Goal: Information Seeking & Learning: Learn about a topic

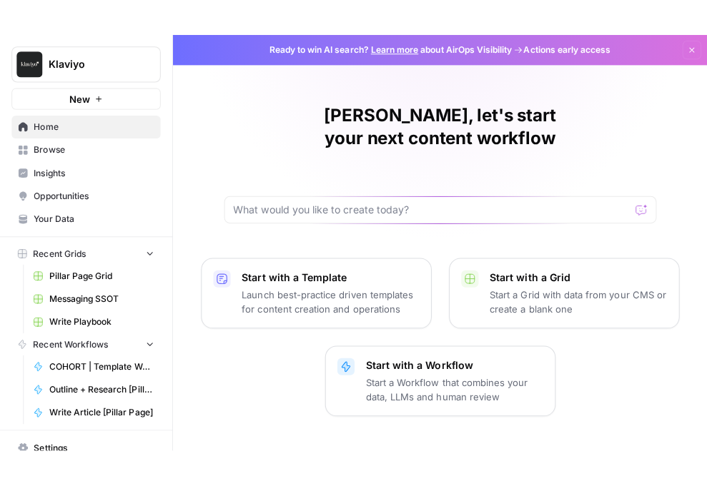
scroll to position [83, 0]
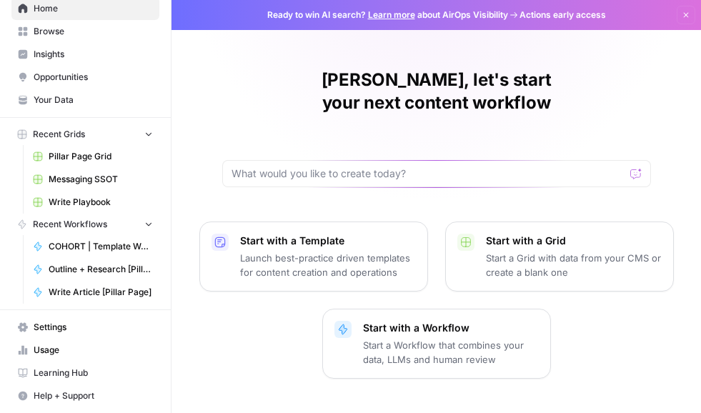
click at [65, 374] on span "Learning Hub" at bounding box center [93, 372] width 119 height 13
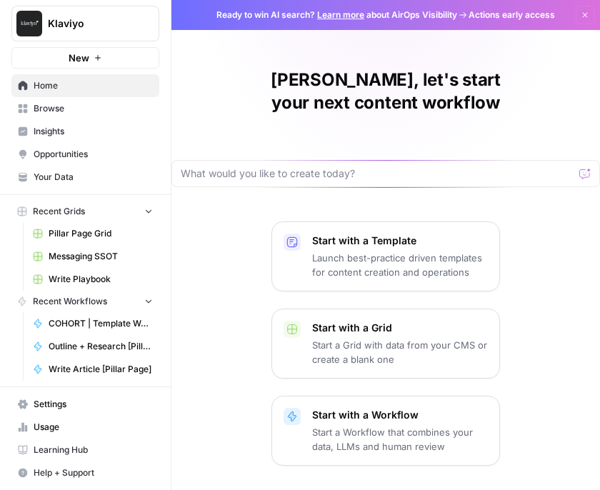
scroll to position [6, 0]
click at [70, 26] on span "Klaviyo" at bounding box center [91, 23] width 86 height 14
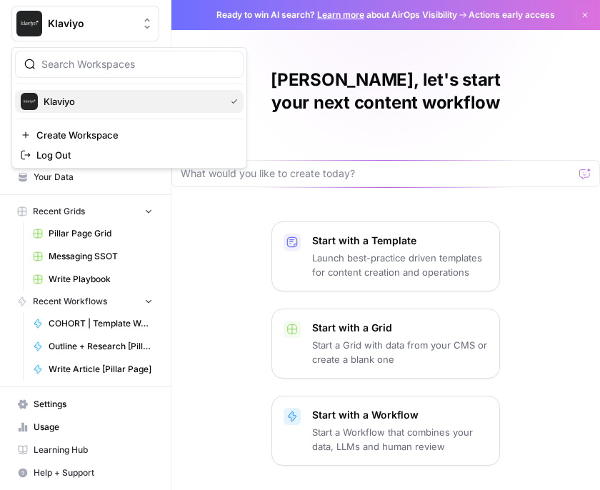
click at [103, 106] on span "Klaviyo" at bounding box center [132, 101] width 176 height 14
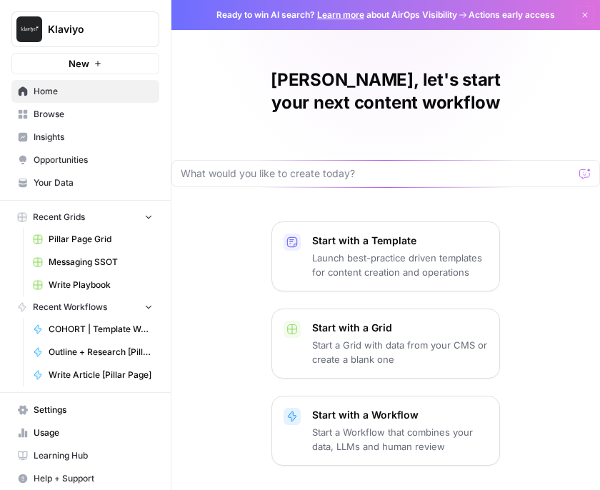
click at [74, 116] on span "Browse" at bounding box center [93, 114] width 119 height 13
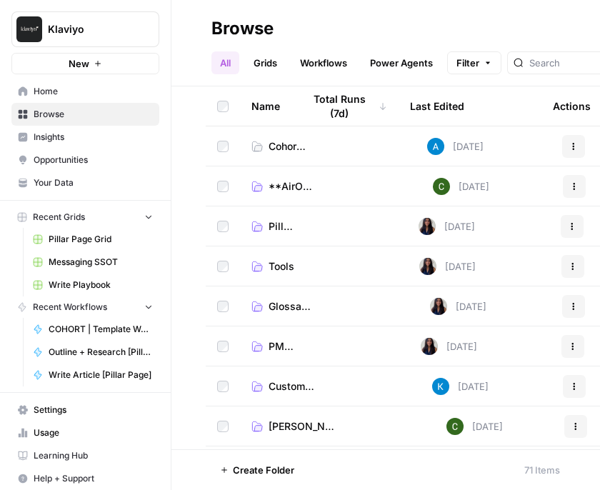
click at [265, 66] on link "Grids" at bounding box center [265, 62] width 41 height 23
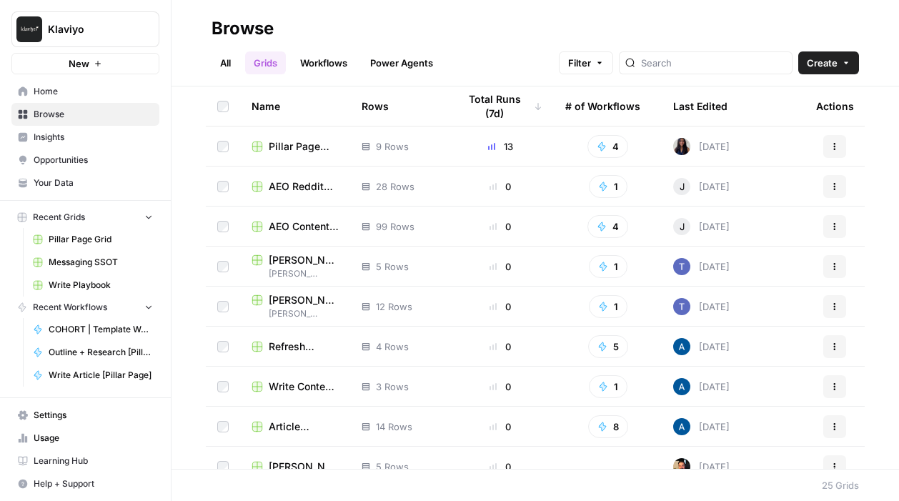
click at [299, 143] on span "Pillar Page Grid" at bounding box center [304, 146] width 70 height 14
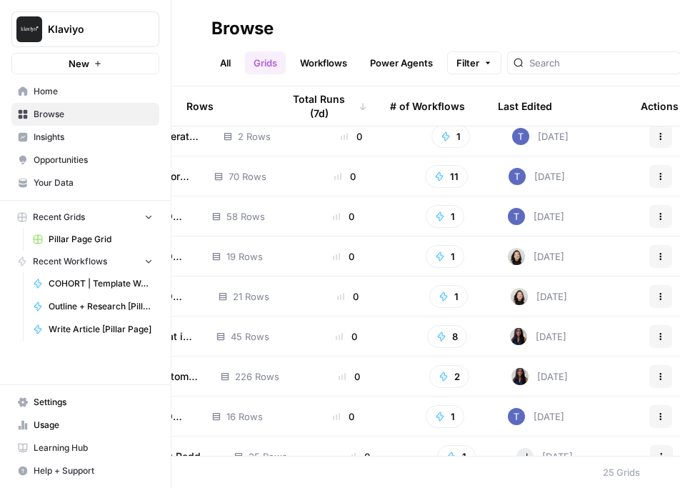
scroll to position [490, 125]
